Goal: Task Accomplishment & Management: Manage account settings

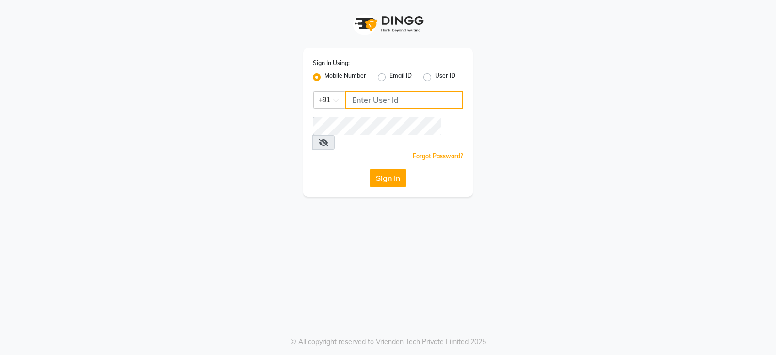
type input "9322933631"
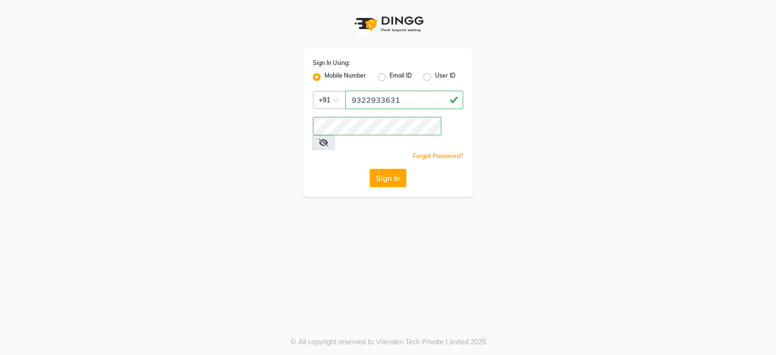
click at [388, 154] on div "Sign In Using: Mobile Number Email ID User ID Country Code × [PHONE_NUMBER] Rem…" at bounding box center [388, 122] width 170 height 149
click at [387, 169] on button "Sign In" at bounding box center [388, 178] width 37 height 18
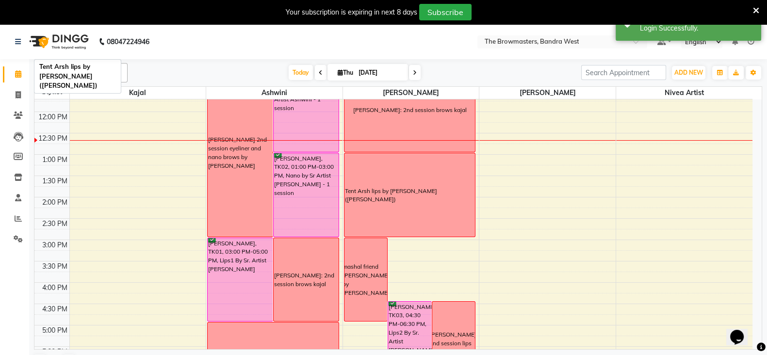
scroll to position [162, 0]
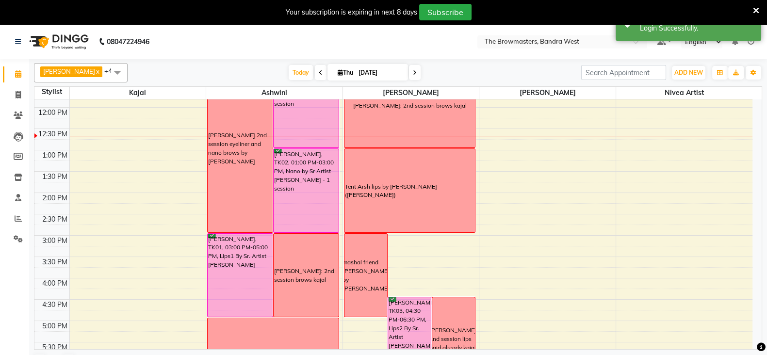
click at [416, 73] on icon at bounding box center [415, 73] width 4 height 6
type input "[DATE]"
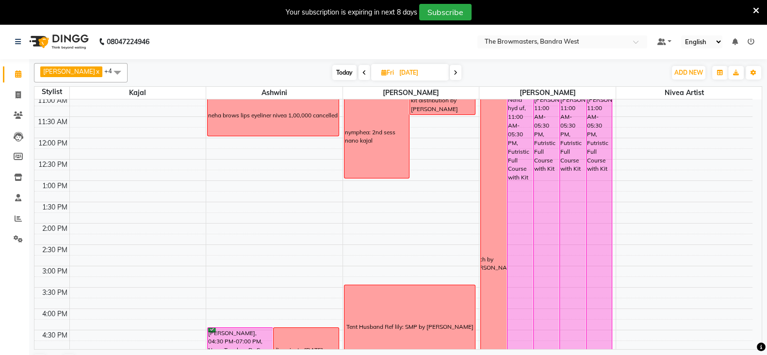
scroll to position [57, 0]
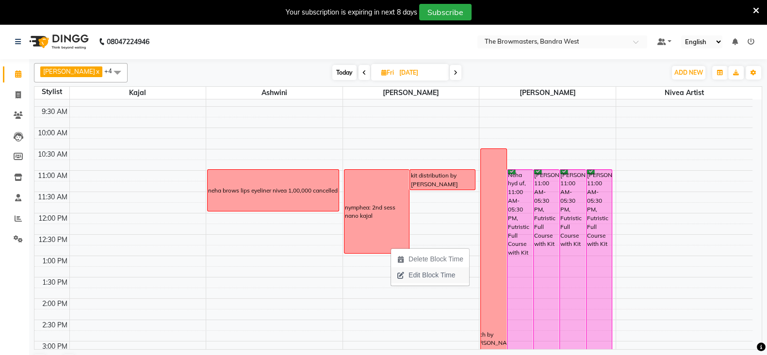
click at [424, 273] on span "Edit Block Time" at bounding box center [431, 275] width 47 height 10
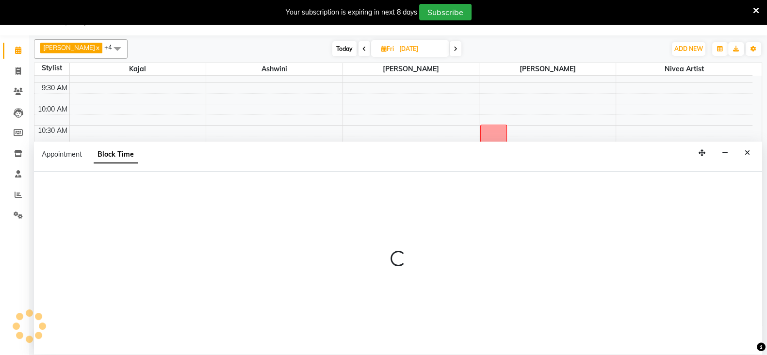
scroll to position [24, 0]
select select "64307"
select select "660"
select select "780"
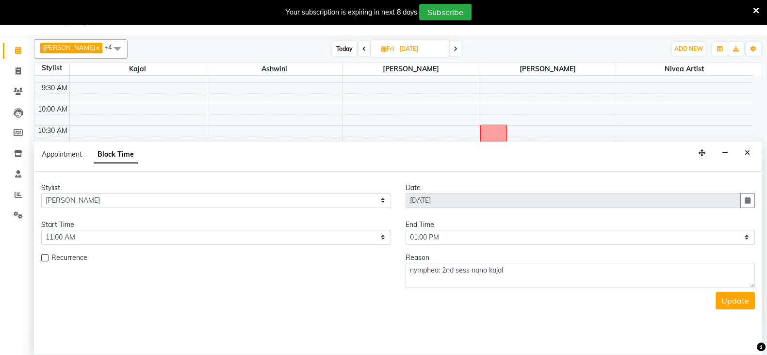
scroll to position [170, 0]
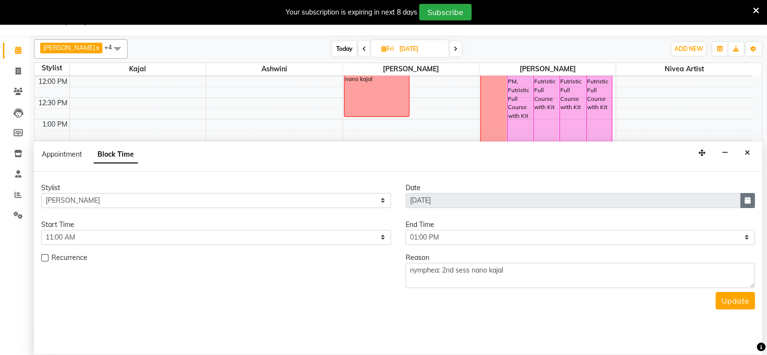
click at [750, 195] on button "button" at bounding box center [747, 200] width 15 height 15
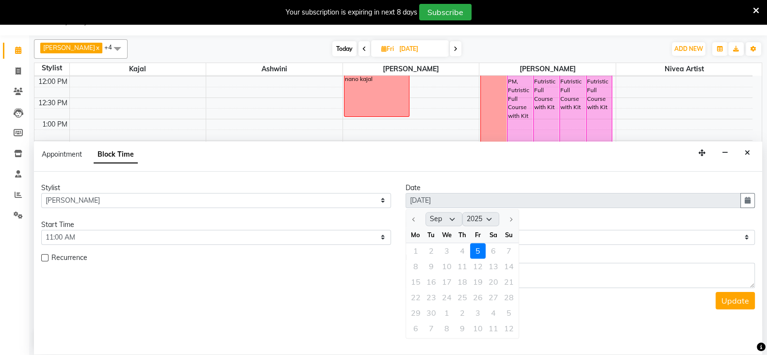
click at [460, 294] on div "22 23 24 25 26 27 28" at bounding box center [462, 298] width 113 height 16
click at [461, 298] on div "22 23 24 25 26 27 28" at bounding box center [462, 298] width 113 height 16
click at [745, 157] on button "Close" at bounding box center [747, 152] width 14 height 15
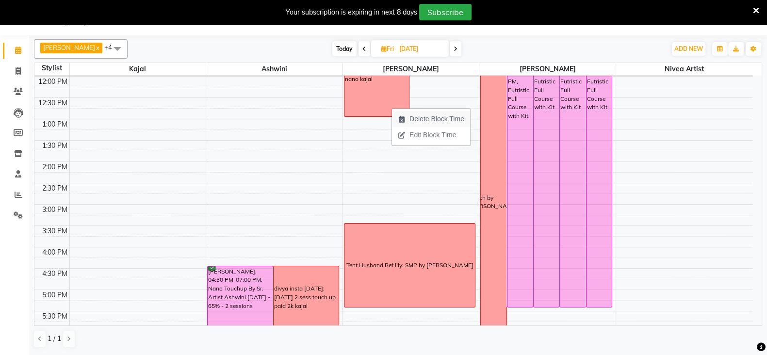
click at [440, 117] on span "Delete Block Time" at bounding box center [436, 119] width 55 height 10
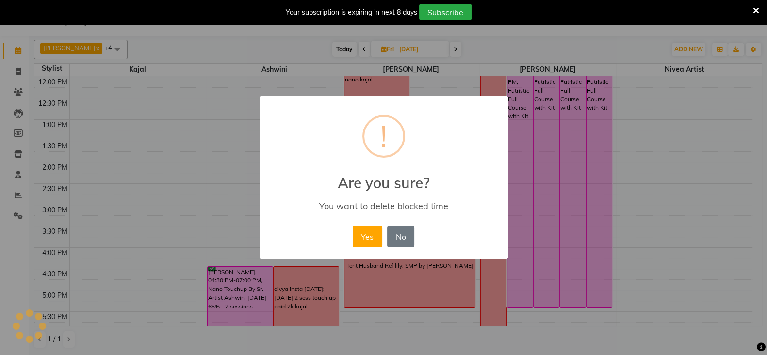
scroll to position [23, 0]
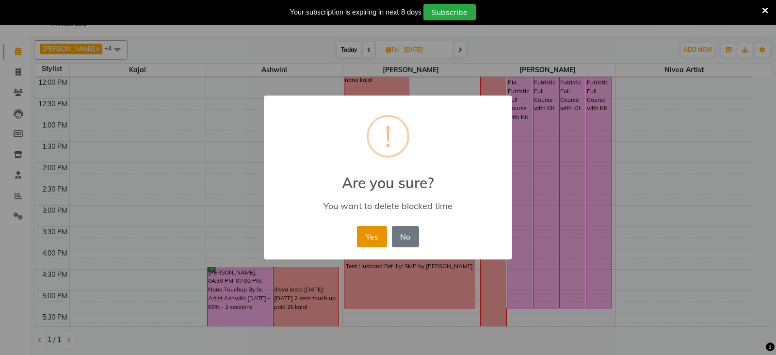
click at [375, 243] on button "Yes" at bounding box center [372, 236] width 30 height 21
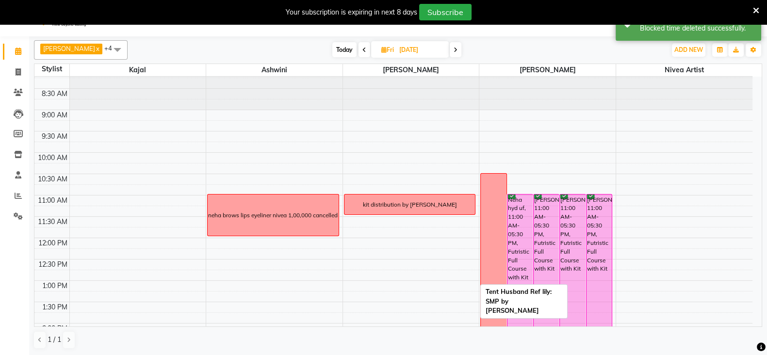
scroll to position [8, 0]
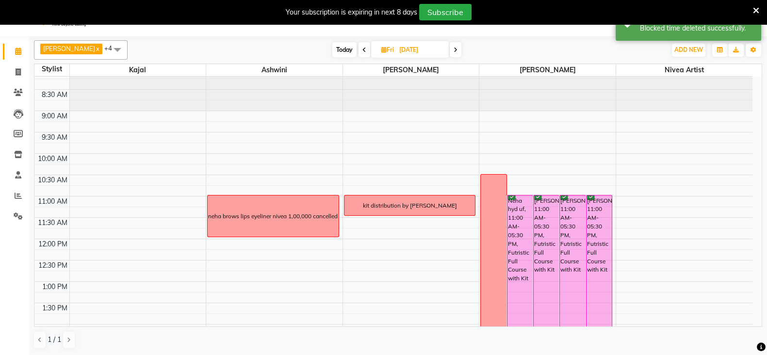
click at [386, 52] on icon at bounding box center [383, 50] width 5 height 6
select select "9"
select select "2025"
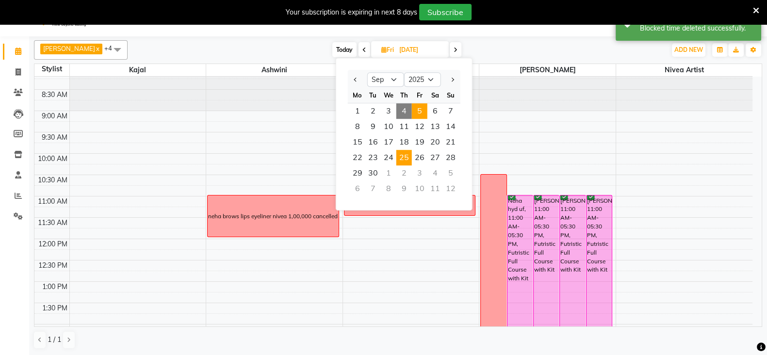
click at [407, 159] on span "25" at bounding box center [404, 158] width 16 height 16
type input "[DATE]"
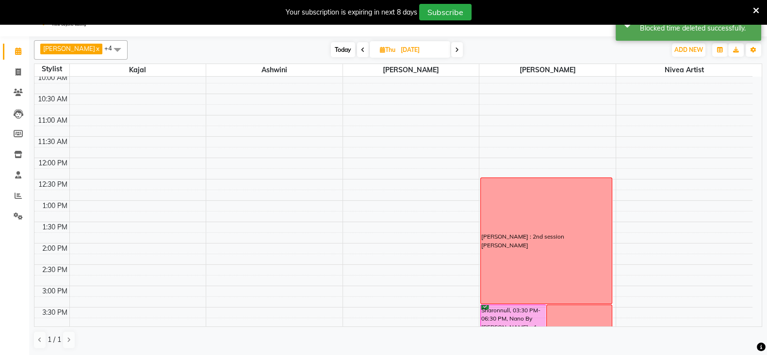
scroll to position [90, 0]
click at [689, 51] on span "ADD NEW" at bounding box center [688, 49] width 29 height 7
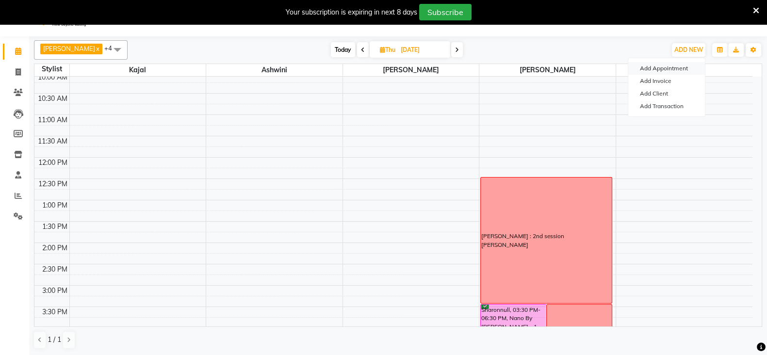
click at [668, 65] on button "Add Appointment" at bounding box center [666, 68] width 77 height 13
select select "540"
select select "tentative"
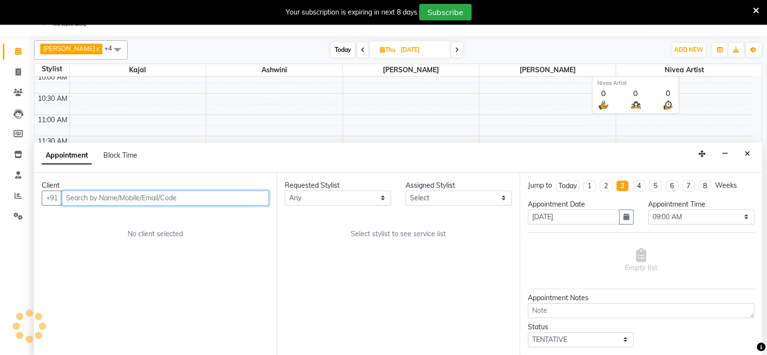
scroll to position [24, 0]
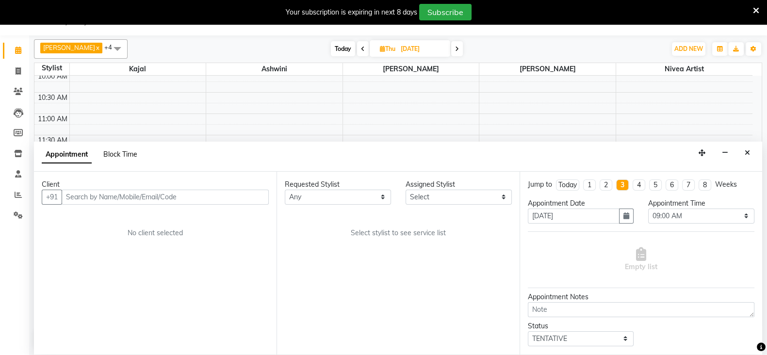
click at [125, 154] on span "Block Time" at bounding box center [120, 154] width 34 height 9
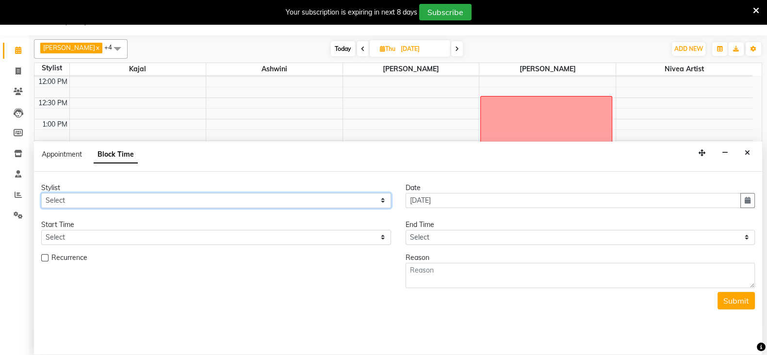
click at [71, 202] on select "Select Ashmeey Singghai Ashwini [PERSON_NAME] Jyoti Kajal [PERSON_NAME] [PERSON…" at bounding box center [216, 200] width 350 height 15
select select "64307"
click at [41, 193] on select "Select Ashmeey Singghai Ashwini [PERSON_NAME] Jyoti Kajal [PERSON_NAME] [PERSON…" at bounding box center [216, 200] width 350 height 15
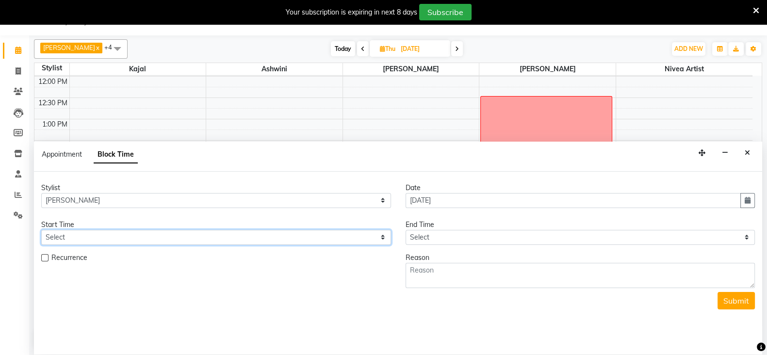
click at [105, 230] on select "Select 09:00 AM 09:15 AM 09:30 AM 09:45 AM 10:00 AM 10:15 AM 10:30 AM 10:45 AM …" at bounding box center [216, 237] width 350 height 15
select select "960"
click at [41, 230] on select "Select 09:00 AM 09:15 AM 09:30 AM 09:45 AM 10:00 AM 10:15 AM 10:30 AM 10:45 AM …" at bounding box center [216, 237] width 350 height 15
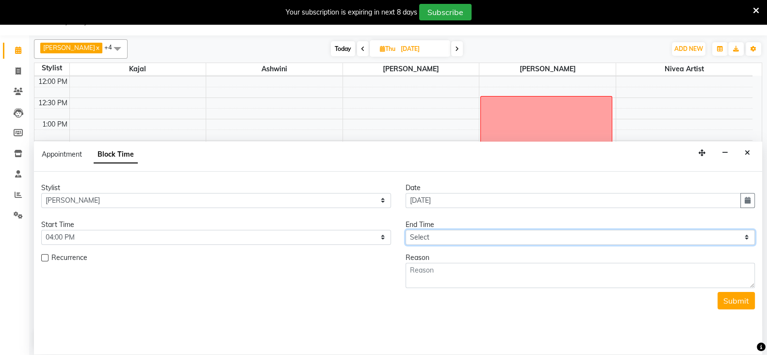
click at [434, 236] on select "Select 09:00 AM 09:15 AM 09:30 AM 09:45 AM 10:00 AM 10:15 AM 10:30 AM 10:45 AM …" at bounding box center [580, 237] width 350 height 15
select select "1080"
click at [405, 230] on select "Select 09:00 AM 09:15 AM 09:30 AM 09:45 AM 10:00 AM 10:15 AM 10:30 AM 10:45 AM …" at bounding box center [580, 237] width 350 height 15
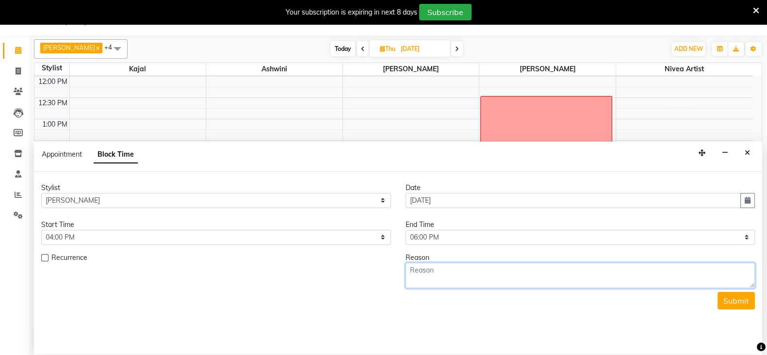
click at [436, 277] on textarea at bounding box center [580, 275] width 350 height 25
type textarea "nymphea: 2nd session nano brows kajal"
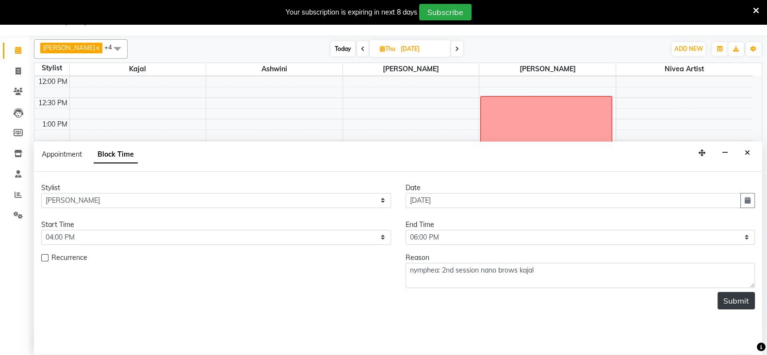
click at [735, 296] on button "Submit" at bounding box center [735, 300] width 37 height 17
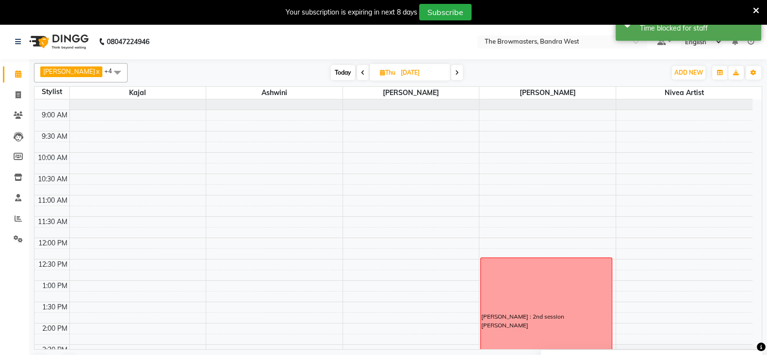
scroll to position [31, 0]
click at [381, 72] on icon at bounding box center [382, 72] width 5 height 6
select select "9"
select select "2025"
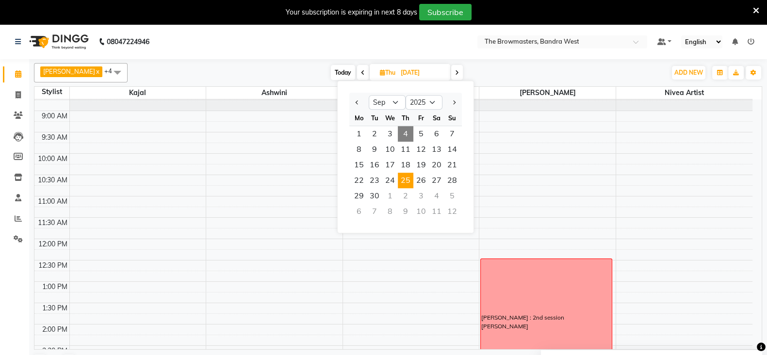
click at [407, 132] on span "4" at bounding box center [406, 134] width 16 height 16
type input "[DATE]"
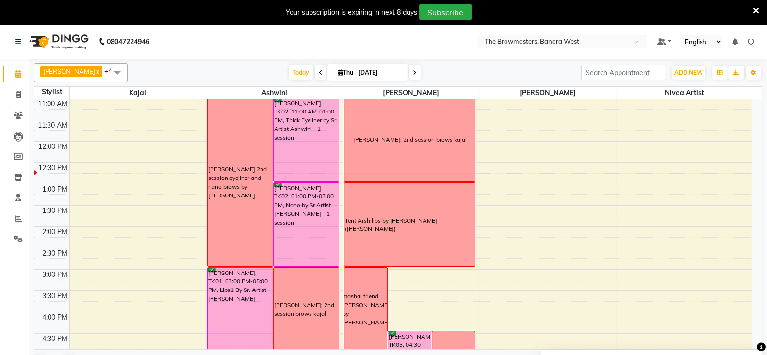
scroll to position [104, 0]
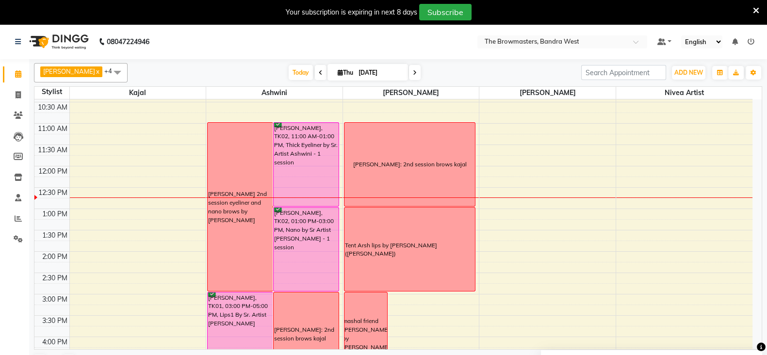
click at [342, 69] on span "Thu" at bounding box center [345, 72] width 20 height 7
select select "9"
select select "2025"
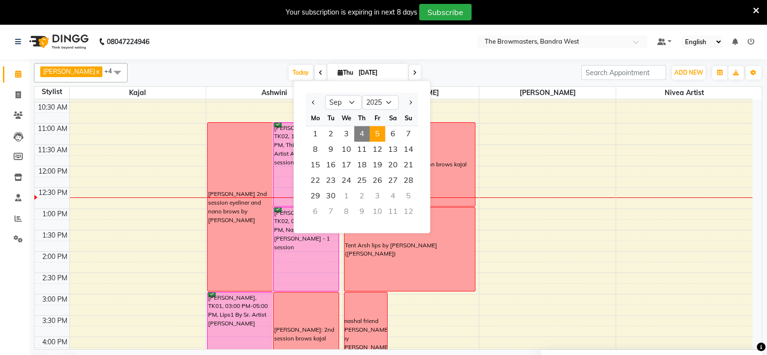
click at [378, 138] on span "5" at bounding box center [378, 134] width 16 height 16
type input "[DATE]"
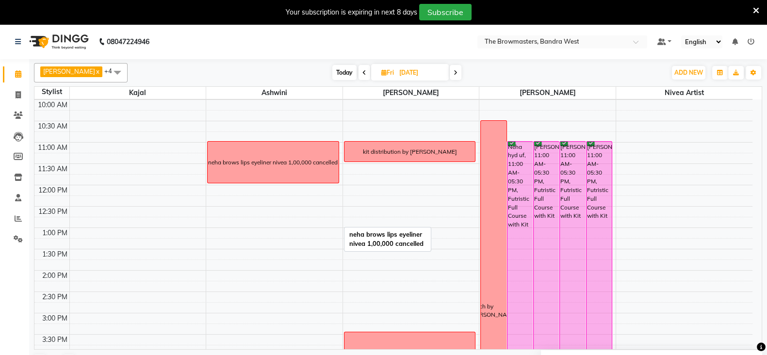
scroll to position [85, 0]
click at [384, 71] on icon at bounding box center [383, 72] width 5 height 6
select select "9"
select select "2025"
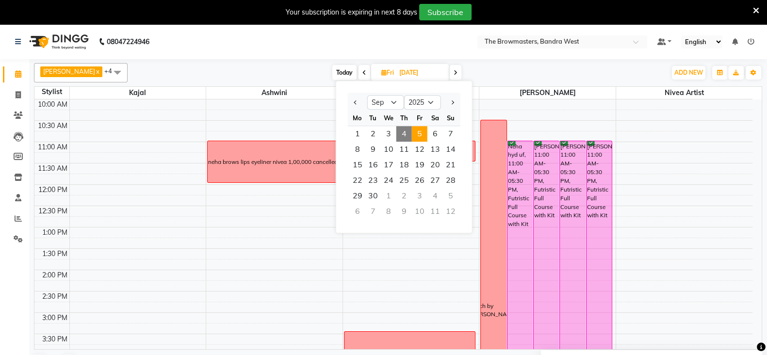
click at [405, 131] on span "4" at bounding box center [404, 134] width 16 height 16
type input "[DATE]"
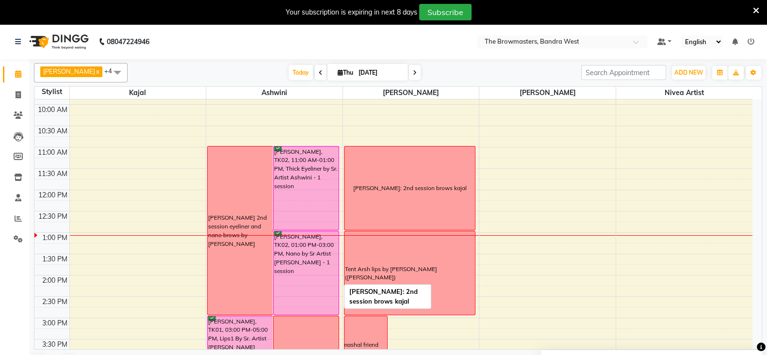
scroll to position [78, 0]
